Goal: Communication & Community: Answer question/provide support

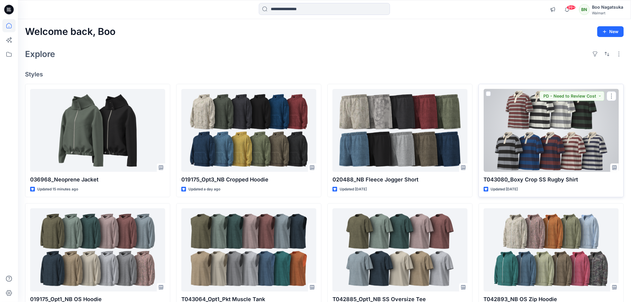
click at [545, 124] on div at bounding box center [551, 130] width 135 height 83
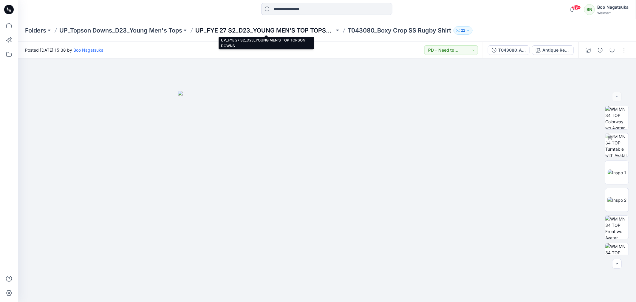
click at [317, 30] on p "UP_FYE 27 S2_D23_YOUNG MEN’S TOP TOPSON DOWNS" at bounding box center [264, 30] width 139 height 8
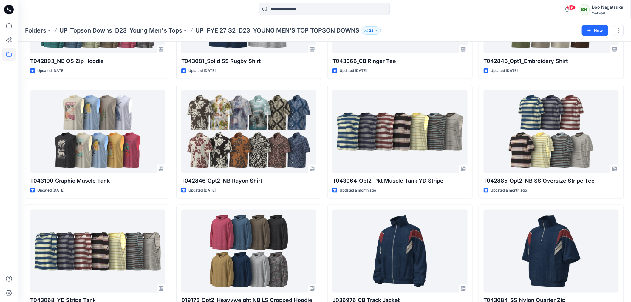
scroll to position [264, 0]
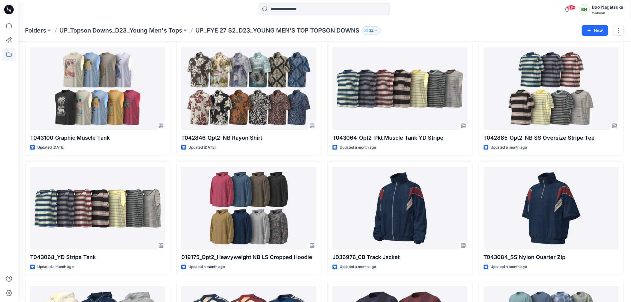
click at [155, 29] on p "UP_Topson Downs_D23_Young Men's Tops" at bounding box center [120, 30] width 123 height 8
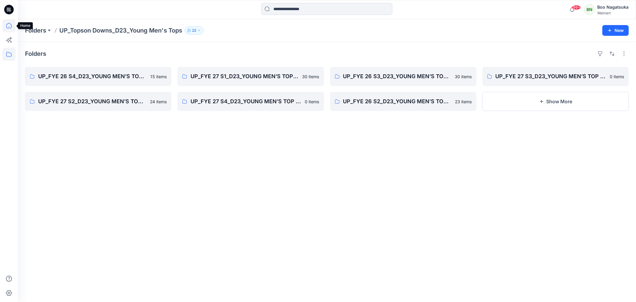
click at [10, 23] on icon at bounding box center [8, 25] width 13 height 13
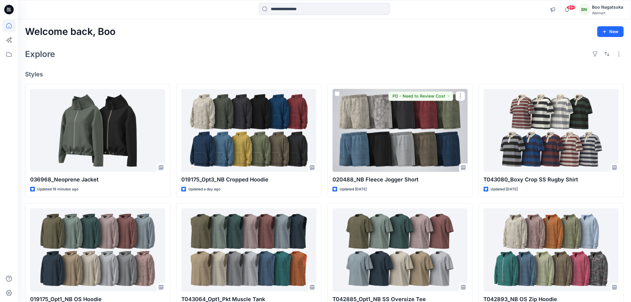
click at [431, 149] on div at bounding box center [400, 130] width 135 height 83
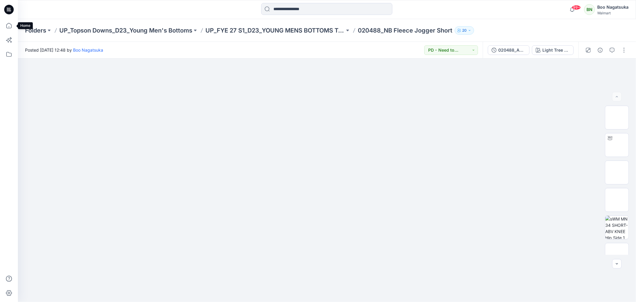
drag, startPoint x: 8, startPoint y: 24, endPoint x: 13, endPoint y: 33, distance: 10.0
click at [9, 24] on icon at bounding box center [8, 25] width 13 height 13
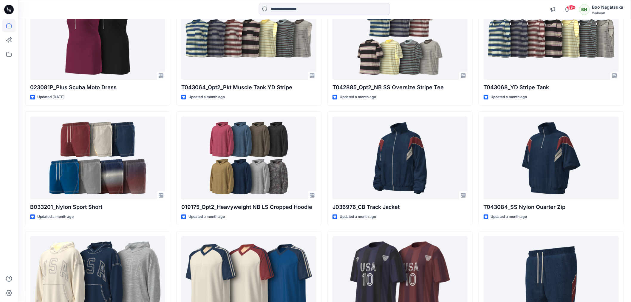
scroll to position [1397, 0]
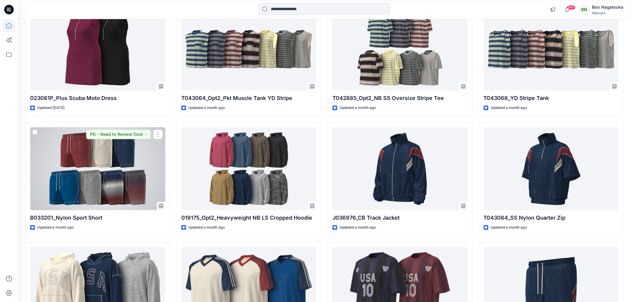
click at [122, 189] on div at bounding box center [97, 168] width 135 height 83
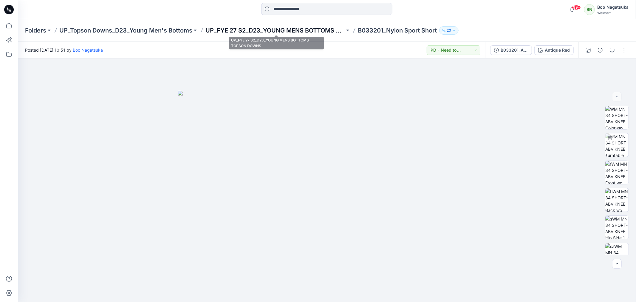
click at [285, 29] on p "UP_FYE 27 S2_D23_YOUNG MENS BOTTOMS TOPSON DOWNS" at bounding box center [275, 30] width 139 height 8
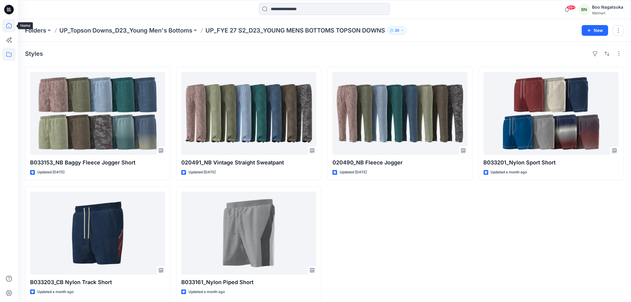
click at [10, 24] on icon at bounding box center [8, 25] width 13 height 13
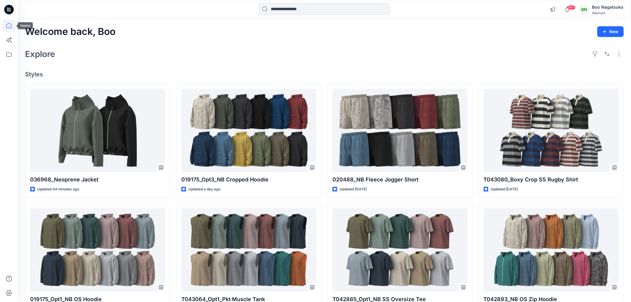
click at [9, 25] on icon at bounding box center [8, 25] width 13 height 13
click at [8, 24] on icon at bounding box center [8, 25] width 13 height 13
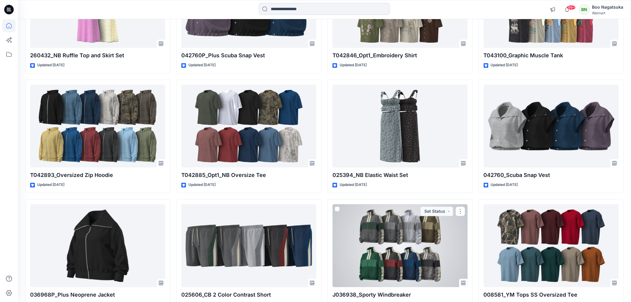
scroll to position [495, 0]
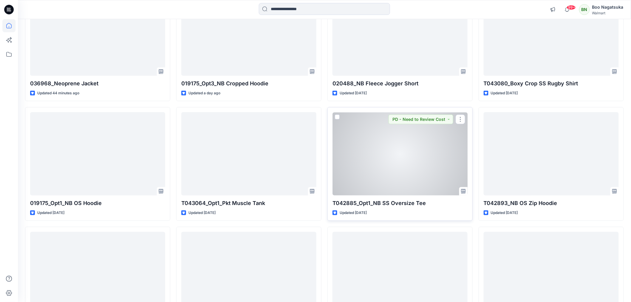
scroll to position [0, 0]
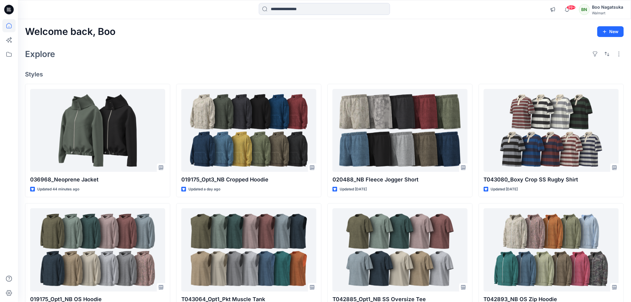
click at [317, 54] on div "Explore" at bounding box center [324, 54] width 599 height 14
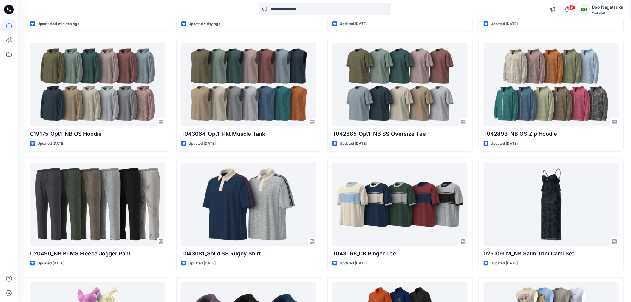
scroll to position [166, 0]
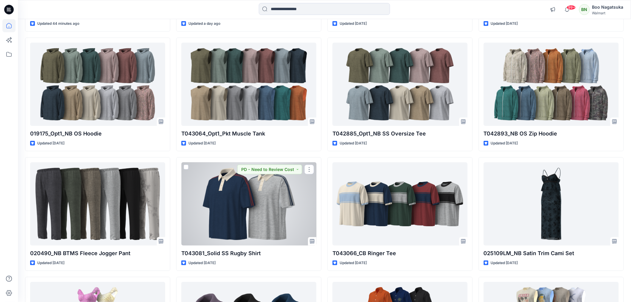
click at [261, 213] on div at bounding box center [248, 203] width 135 height 83
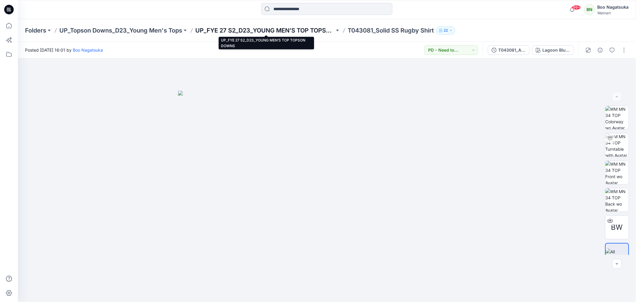
click at [285, 30] on p "UP_FYE 27 S2_D23_YOUNG MEN’S TOP TOPSON DOWNS" at bounding box center [264, 30] width 139 height 8
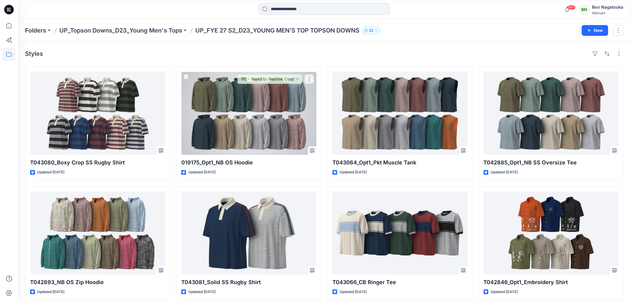
click at [287, 127] on div at bounding box center [248, 113] width 135 height 83
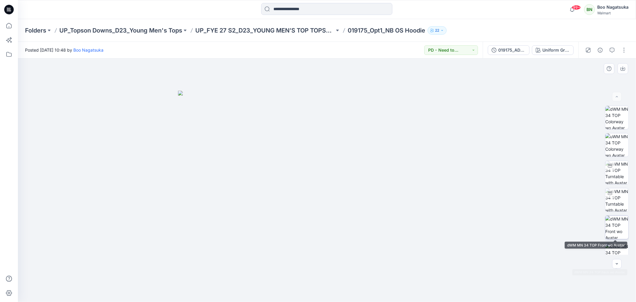
click at [614, 228] on img at bounding box center [617, 227] width 23 height 23
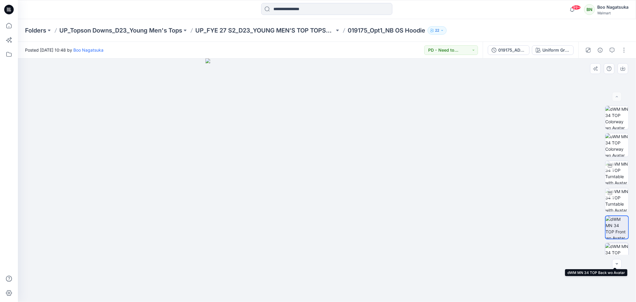
click at [614, 248] on img at bounding box center [617, 254] width 23 height 23
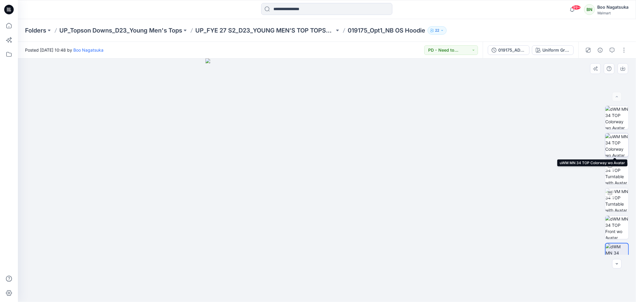
click at [615, 146] on img at bounding box center [617, 144] width 23 height 23
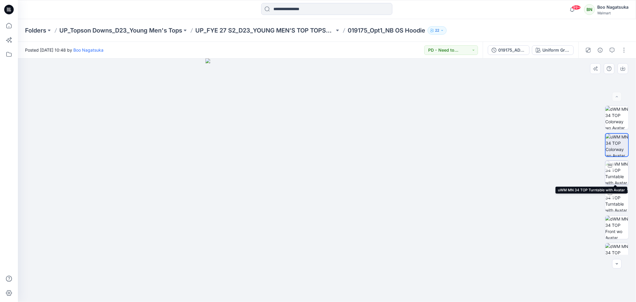
click at [614, 177] on img at bounding box center [617, 172] width 23 height 23
drag, startPoint x: 383, startPoint y: 289, endPoint x: 458, endPoint y: 249, distance: 84.8
click at [423, 278] on div at bounding box center [327, 179] width 619 height 243
click at [8, 26] on icon at bounding box center [8, 25] width 13 height 13
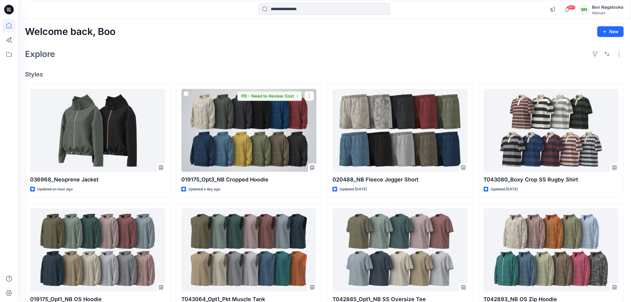
click at [294, 152] on div at bounding box center [248, 130] width 135 height 83
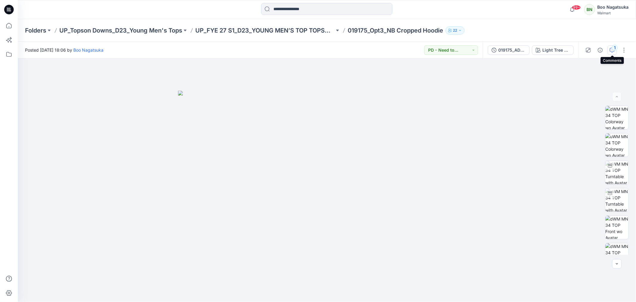
click at [612, 48] on div "1" at bounding box center [615, 48] width 6 height 6
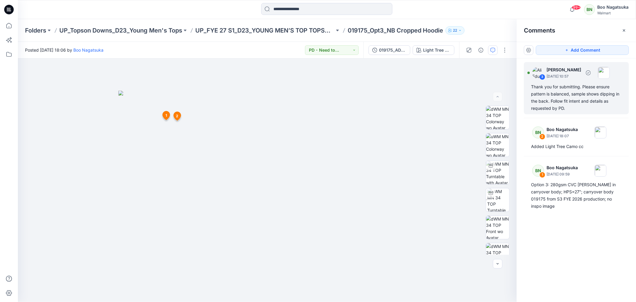
click at [582, 103] on div "Thank you for submitting. Please ensure pattern is balanced, sample shows dippi…" at bounding box center [576, 97] width 91 height 29
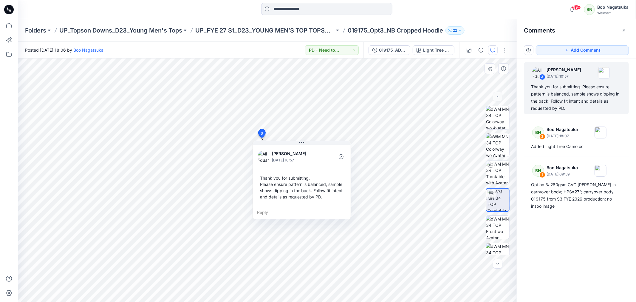
click at [275, 213] on div "Reply" at bounding box center [302, 212] width 98 height 13
type textarea "*"
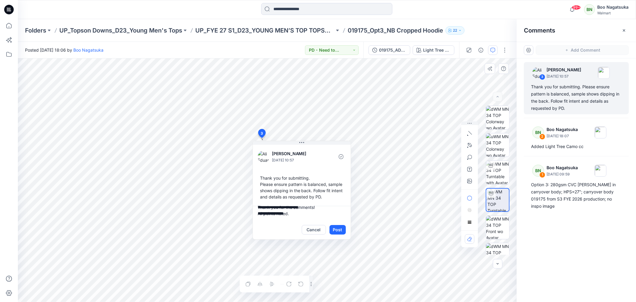
scroll to position [18, 0]
type textarea "**********"
click at [338, 229] on button "Post" at bounding box center [338, 230] width 16 height 10
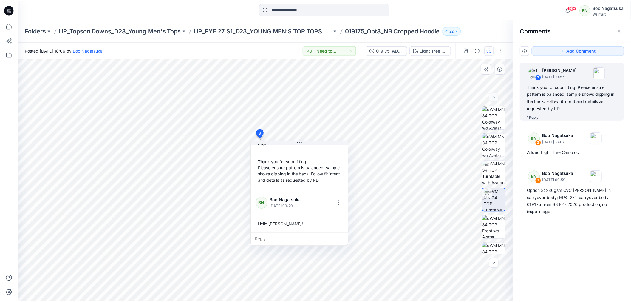
scroll to position [35, 0]
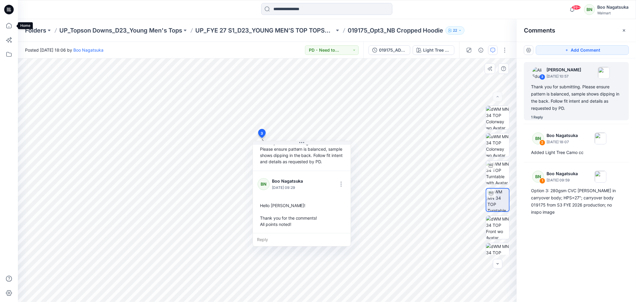
drag, startPoint x: 8, startPoint y: 26, endPoint x: 5, endPoint y: 171, distance: 145.0
click at [9, 26] on icon at bounding box center [8, 25] width 13 height 13
